Goal: Find specific page/section: Find specific page/section

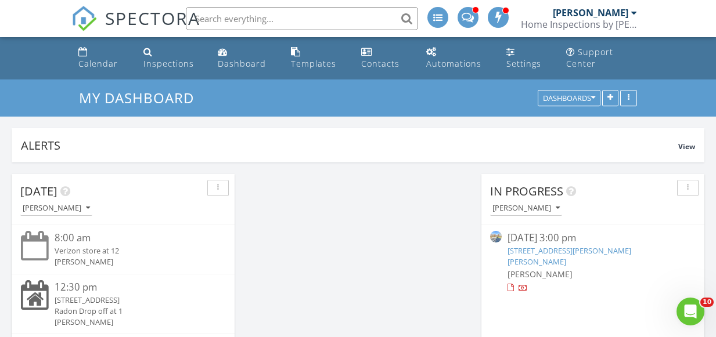
click at [532, 251] on link "300 Mason Rd Extension, Dudley, MA 01571" at bounding box center [569, 255] width 124 height 21
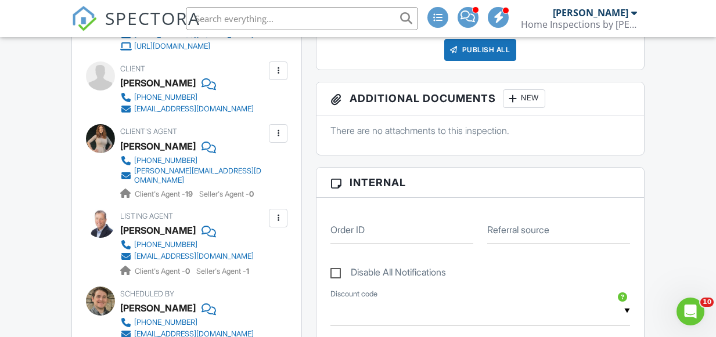
scroll to position [198, 0]
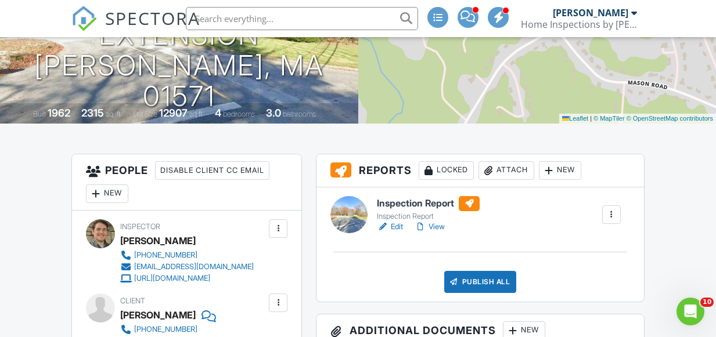
click at [385, 221] on div at bounding box center [383, 227] width 12 height 12
